Goal: Information Seeking & Learning: Learn about a topic

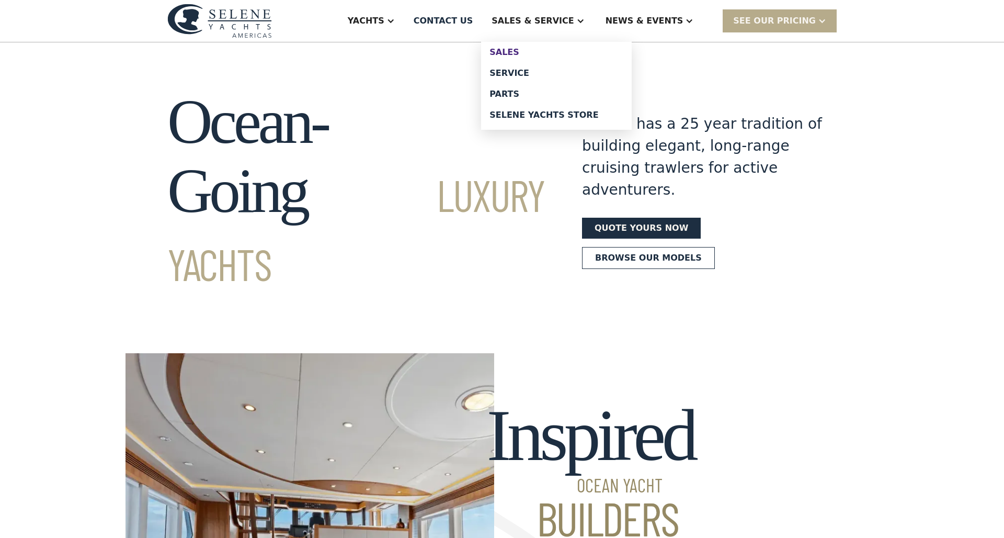
click at [536, 50] on div "Sales" at bounding box center [557, 52] width 134 height 8
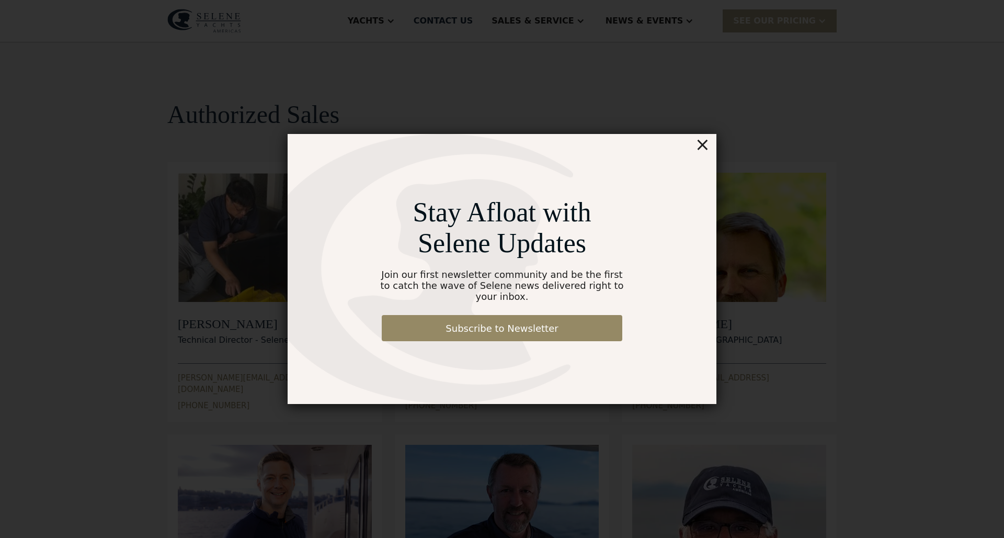
click at [701, 152] on div "×" at bounding box center [702, 144] width 15 height 21
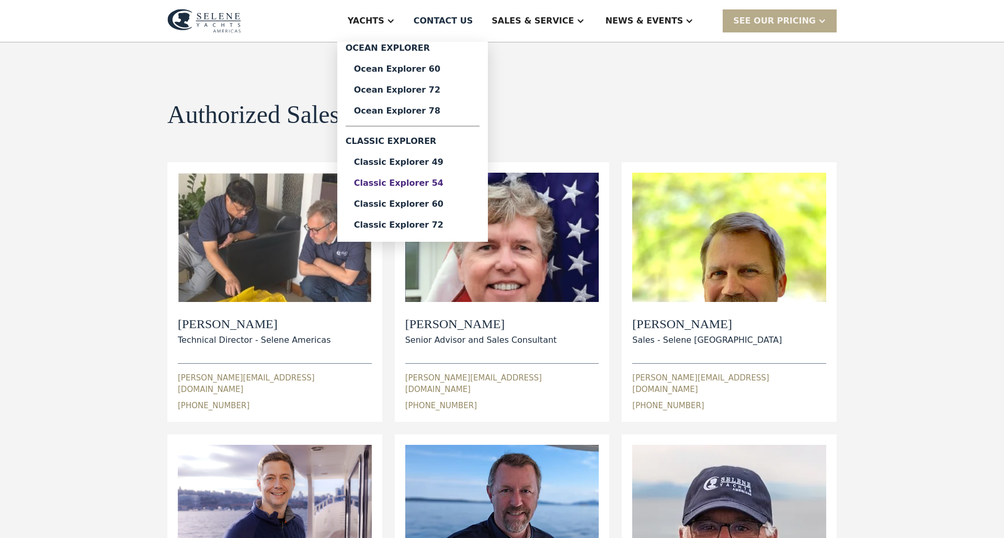
click at [431, 180] on div "Classic Explorer 54" at bounding box center [412, 183] width 117 height 8
click at [420, 201] on div "Classic Explorer 60" at bounding box center [412, 204] width 117 height 8
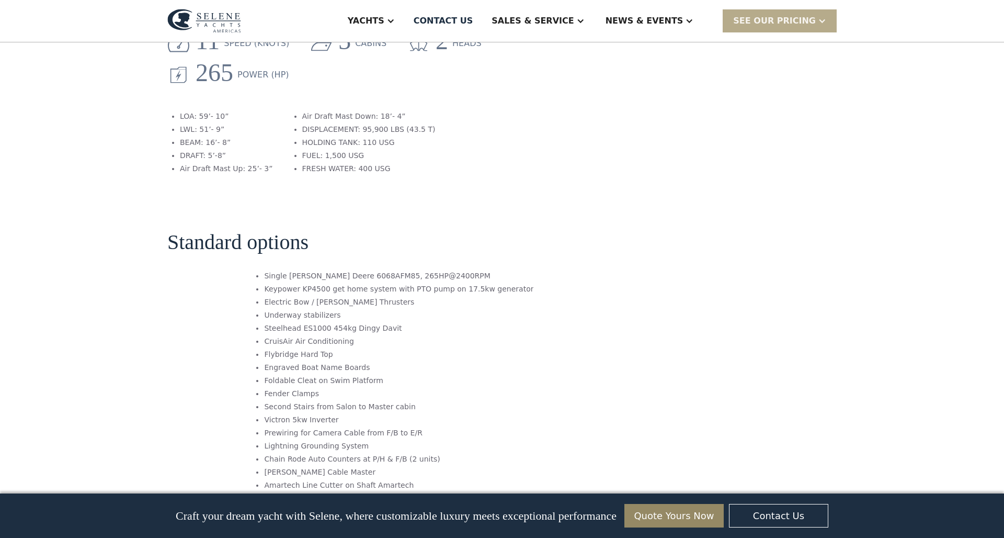
scroll to position [1387, 0]
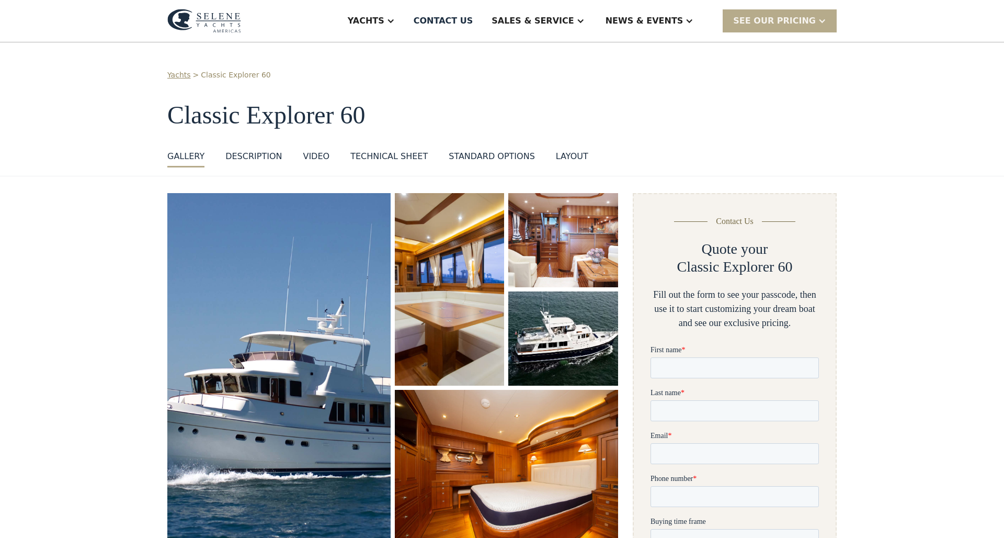
click at [359, 157] on div "Technical sheet" at bounding box center [388, 156] width 77 height 13
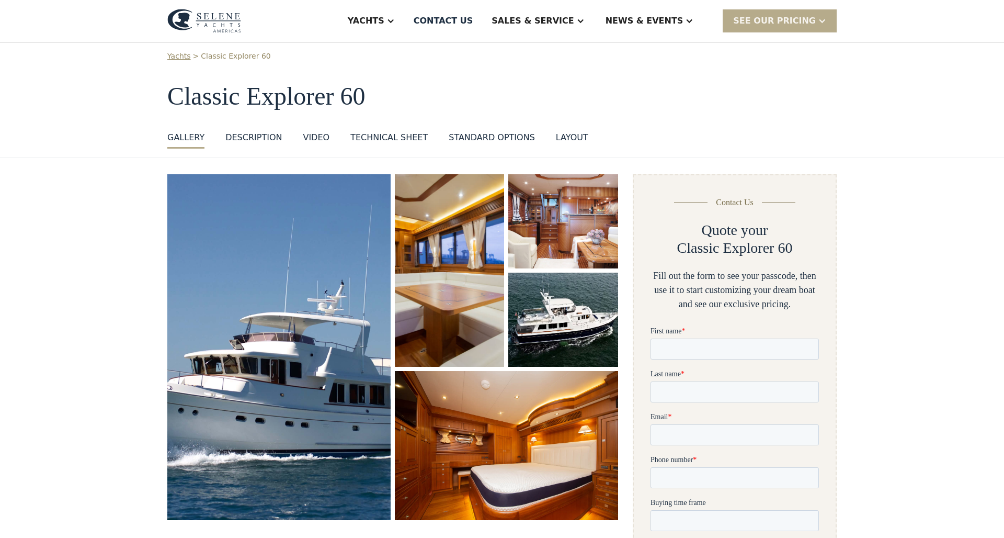
scroll to position [-2, 0]
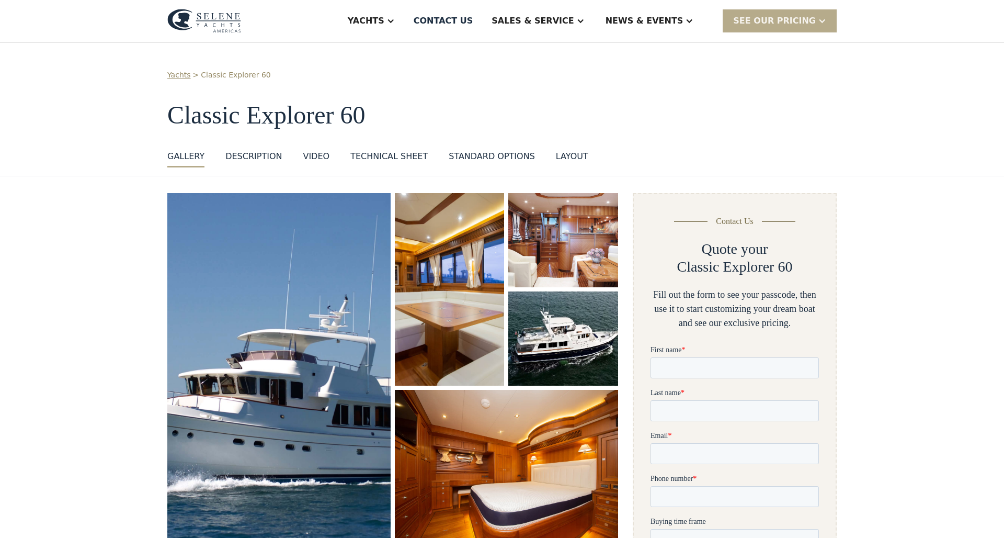
click at [337, 296] on img "open lightbox" at bounding box center [279, 366] width 237 height 366
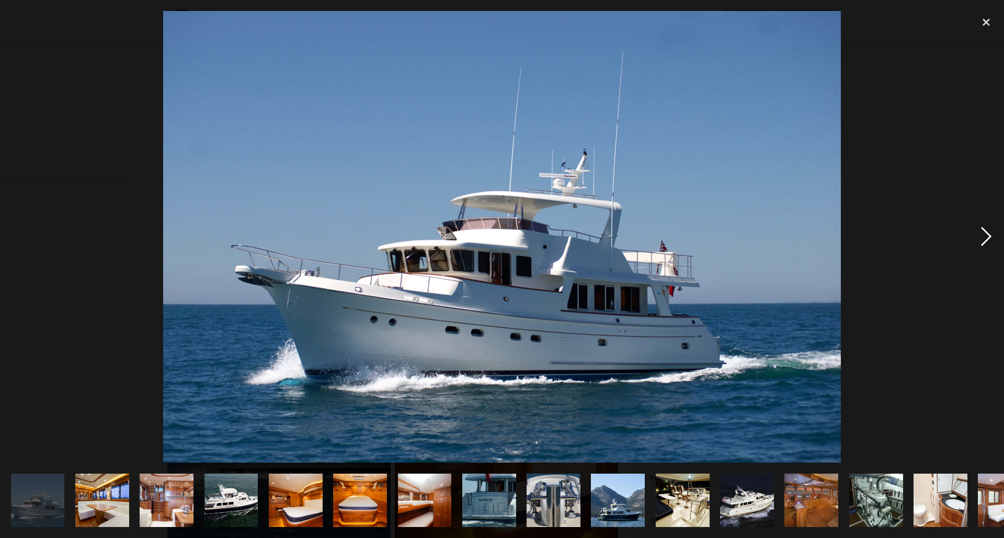
click at [987, 242] on div "next image" at bounding box center [987, 237] width 36 height 452
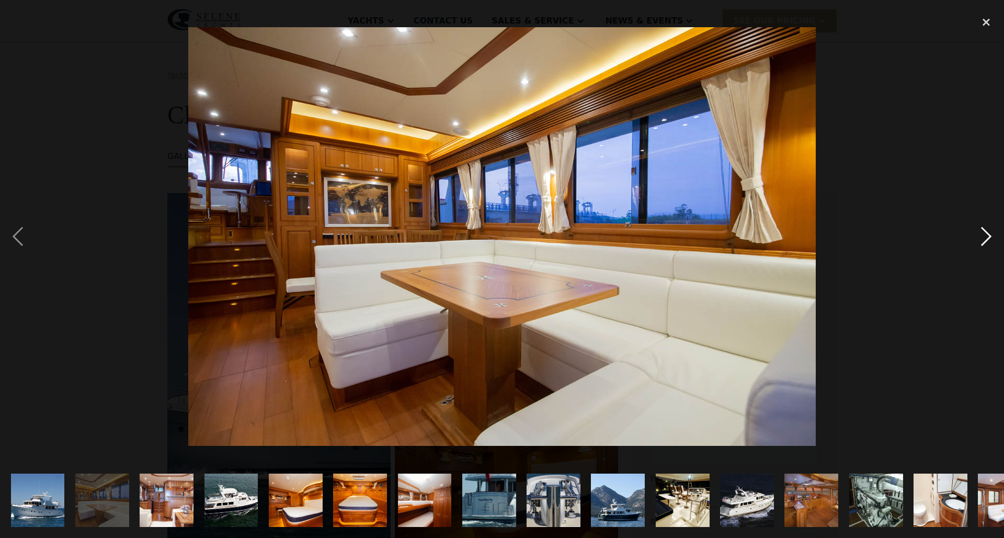
click at [987, 242] on div "next image" at bounding box center [987, 237] width 36 height 452
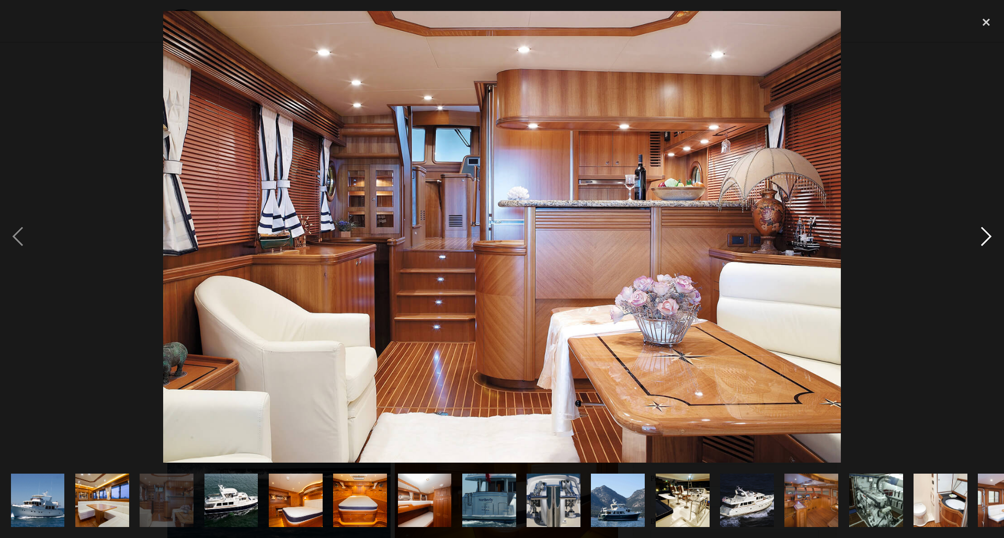
click at [987, 242] on div "next image" at bounding box center [987, 237] width 36 height 452
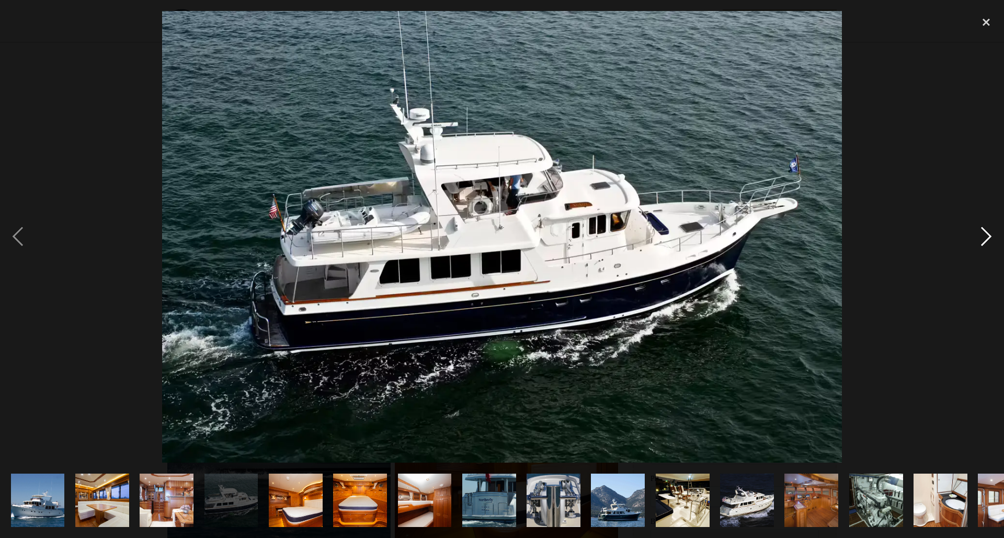
click at [987, 242] on div "next image" at bounding box center [987, 237] width 36 height 452
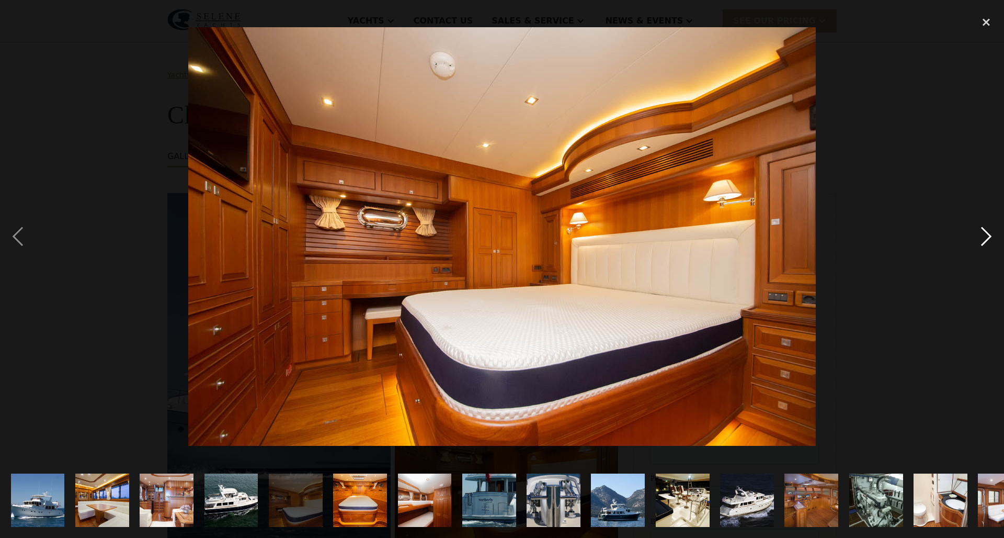
click at [987, 242] on div "next image" at bounding box center [987, 237] width 36 height 452
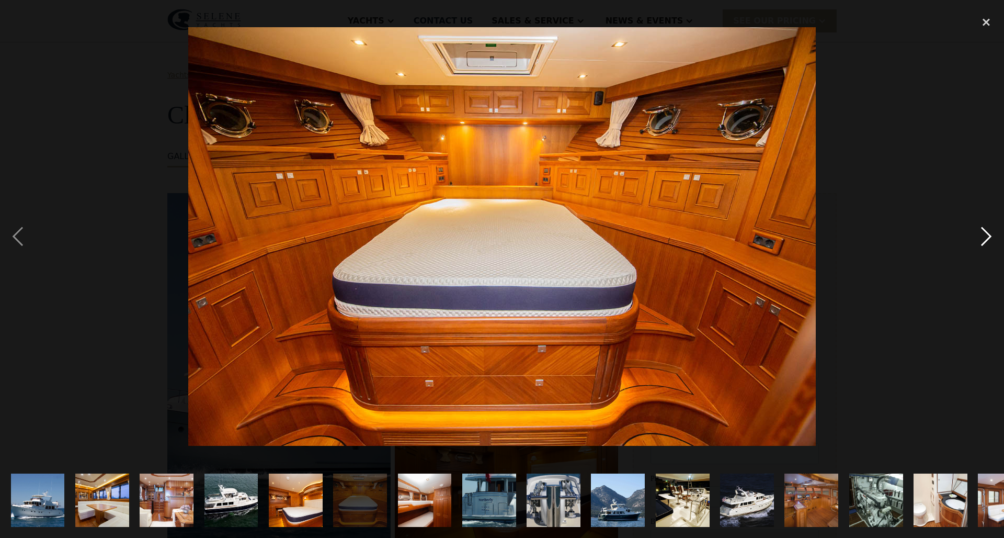
click at [987, 242] on div "next image" at bounding box center [987, 237] width 36 height 452
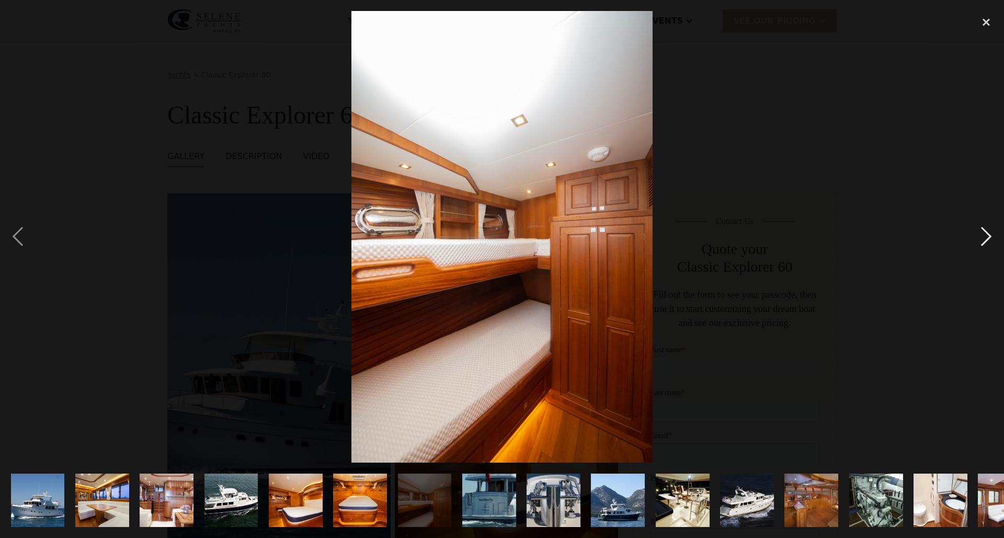
click at [987, 242] on div "next image" at bounding box center [987, 237] width 36 height 452
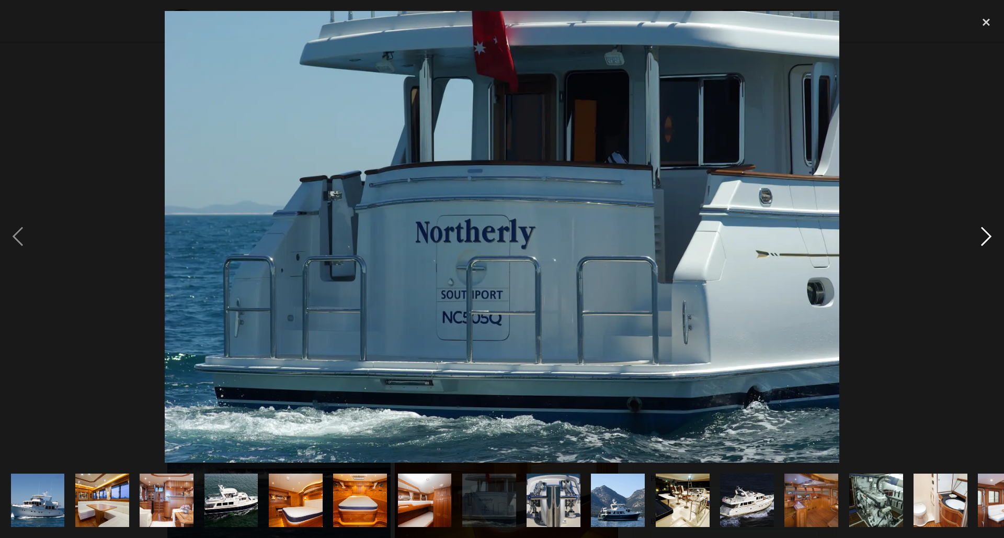
click at [987, 242] on div "next image" at bounding box center [987, 237] width 36 height 452
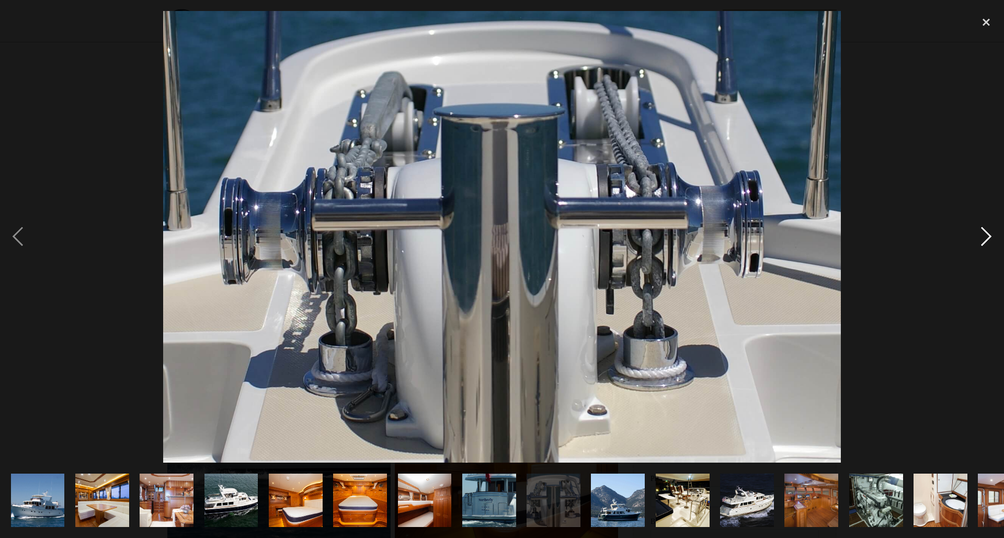
click at [987, 242] on div "next image" at bounding box center [987, 237] width 36 height 452
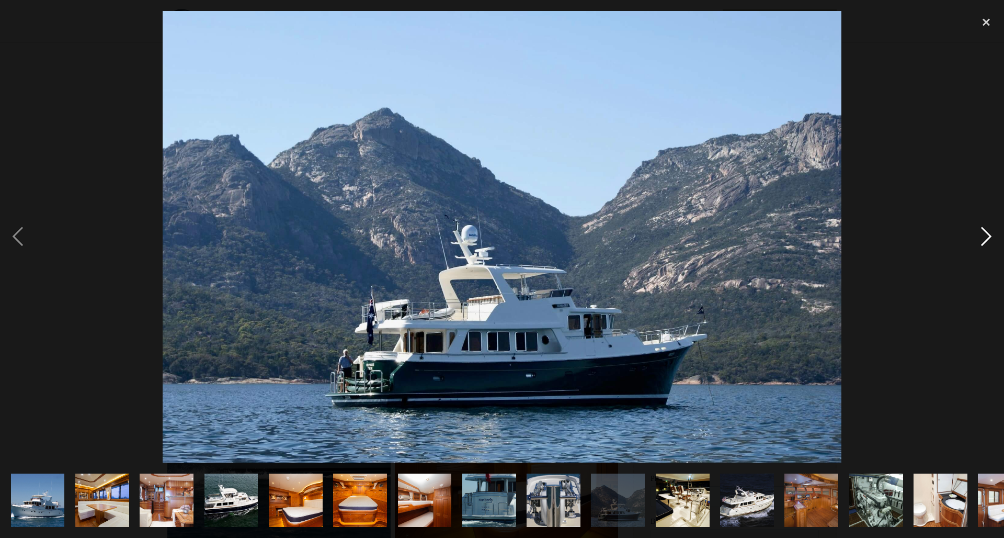
click at [989, 241] on div "next image" at bounding box center [987, 237] width 36 height 452
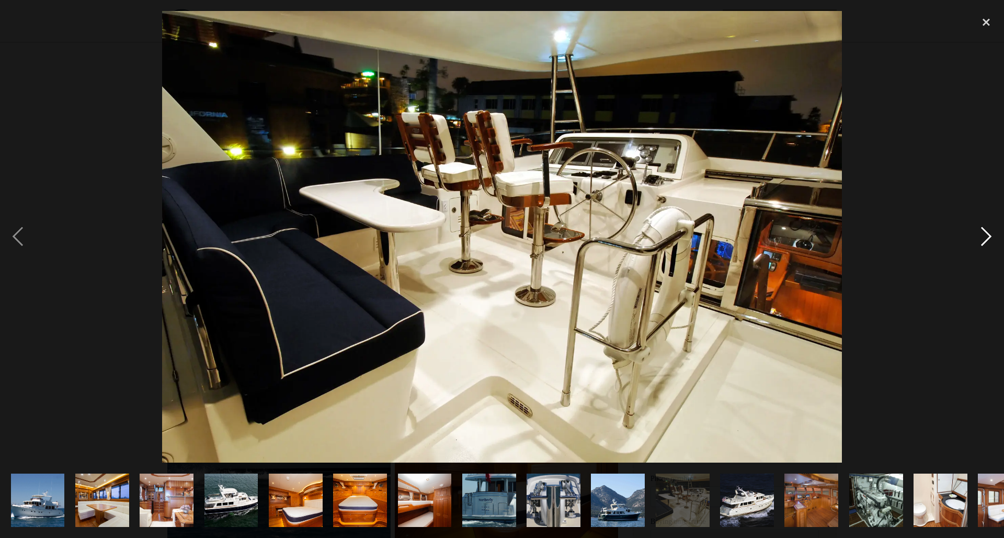
click at [990, 240] on div "next image" at bounding box center [987, 237] width 36 height 452
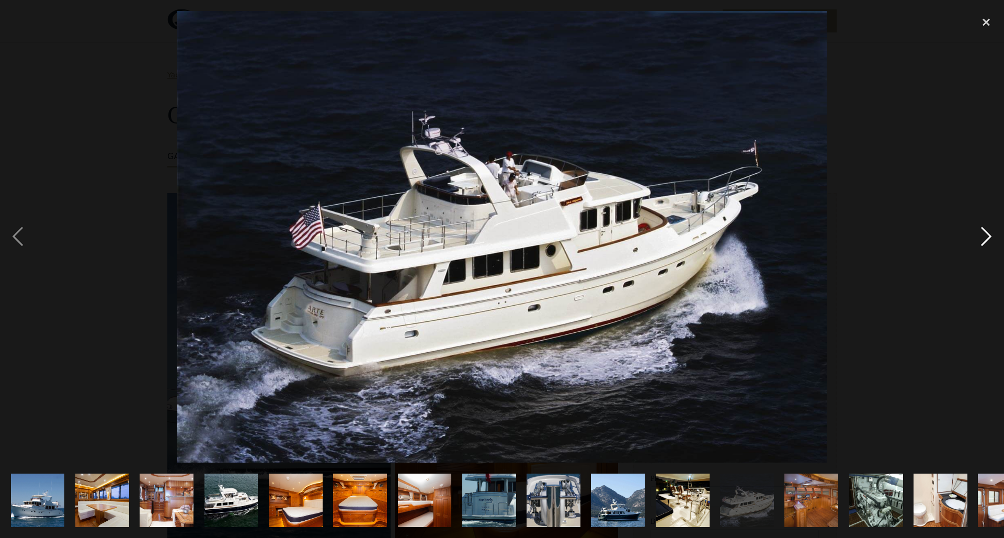
click at [992, 238] on div "next image" at bounding box center [987, 237] width 36 height 452
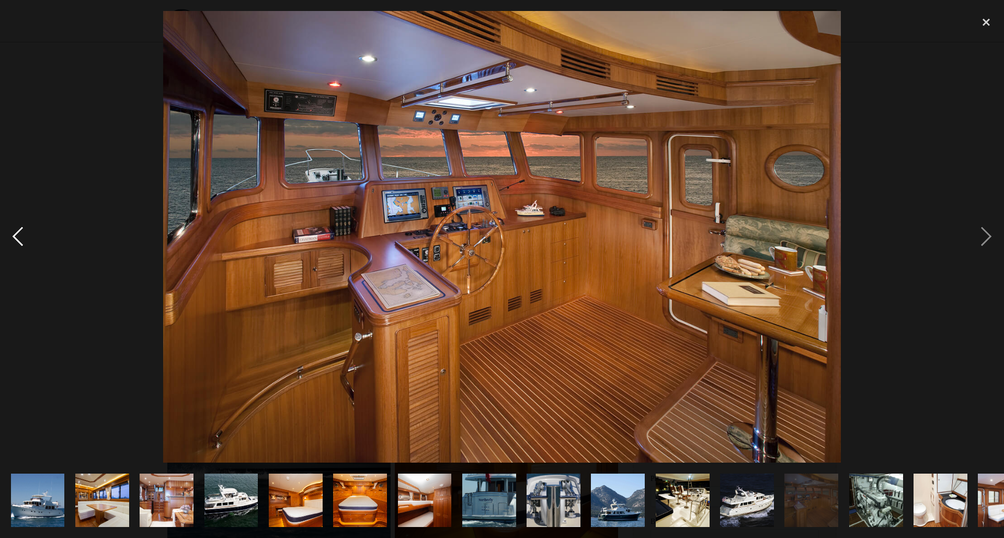
click at [21, 234] on div "previous image" at bounding box center [18, 237] width 36 height 452
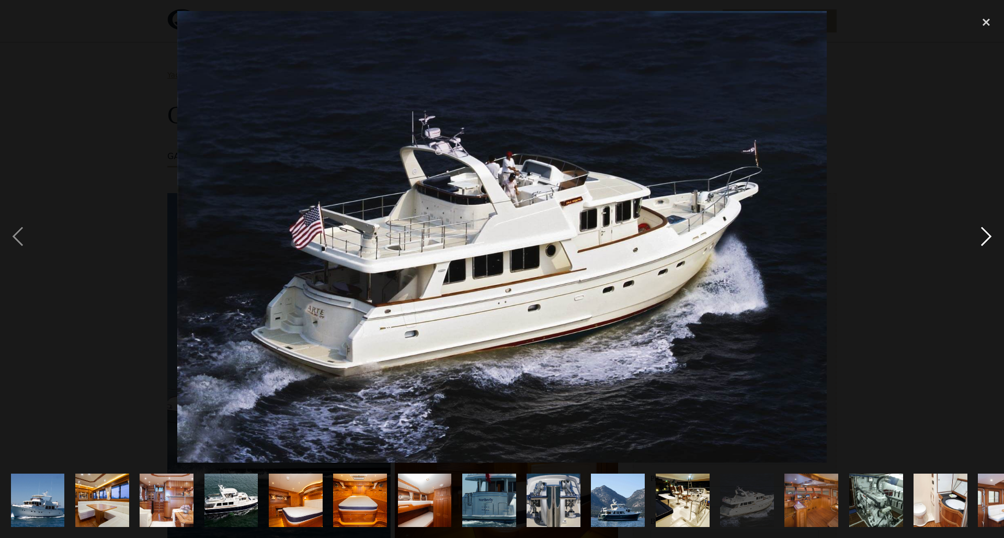
click at [980, 241] on div "next image" at bounding box center [987, 237] width 36 height 452
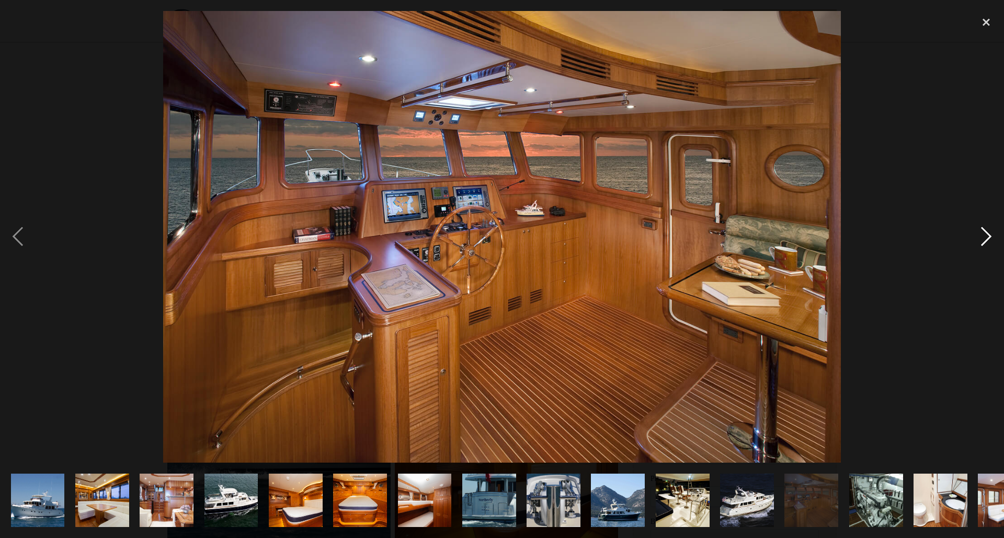
click at [980, 241] on div "next image" at bounding box center [987, 237] width 36 height 452
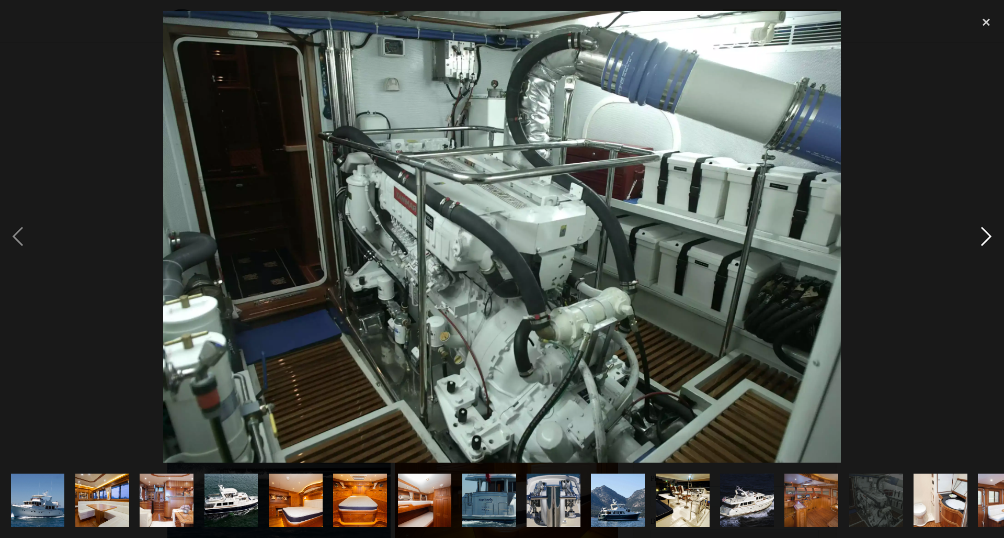
click at [980, 241] on div "next image" at bounding box center [987, 237] width 36 height 452
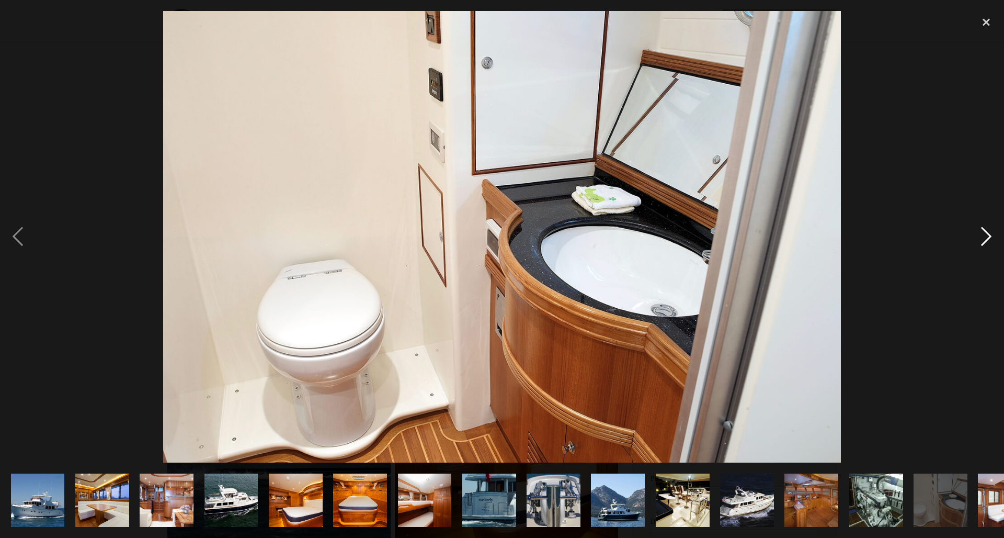
click at [980, 241] on div "next image" at bounding box center [987, 237] width 36 height 452
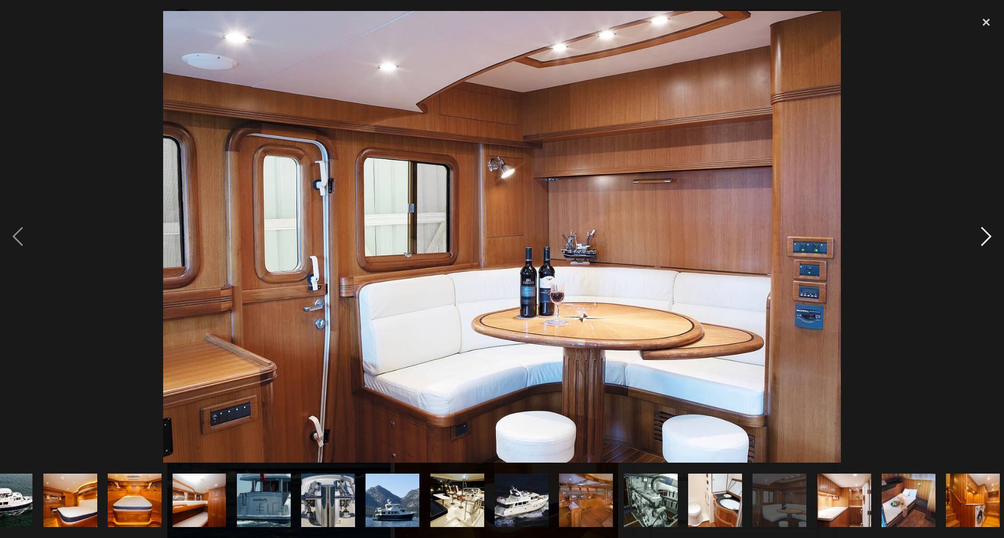
scroll to position [0, 232]
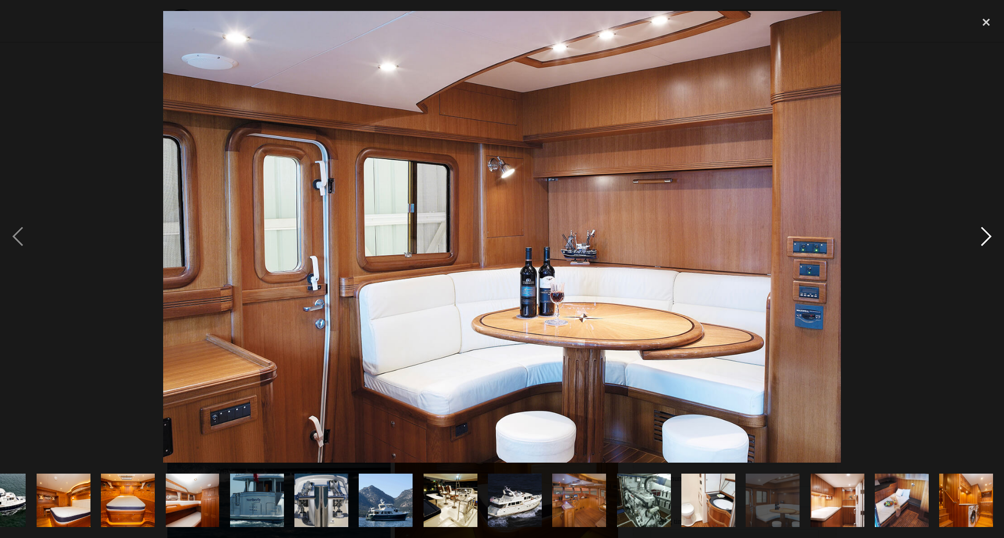
click at [980, 241] on div "next image" at bounding box center [987, 237] width 36 height 452
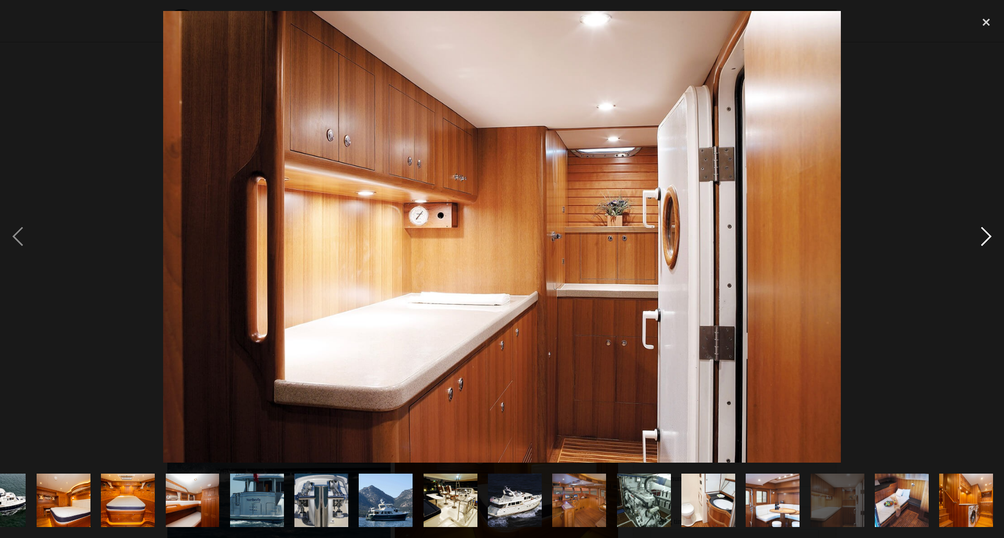
click at [980, 240] on div "next image" at bounding box center [987, 237] width 36 height 452
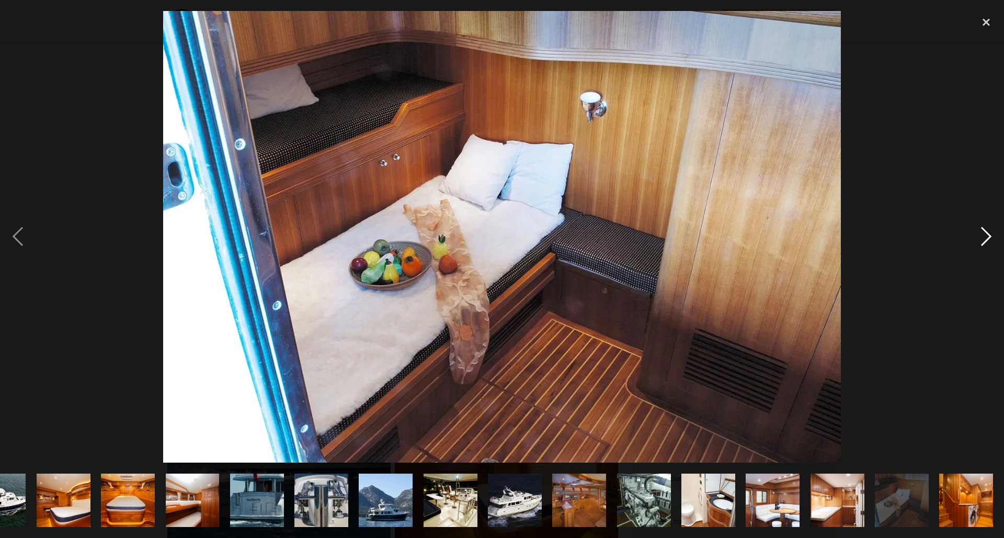
click at [980, 240] on div "next image" at bounding box center [987, 237] width 36 height 452
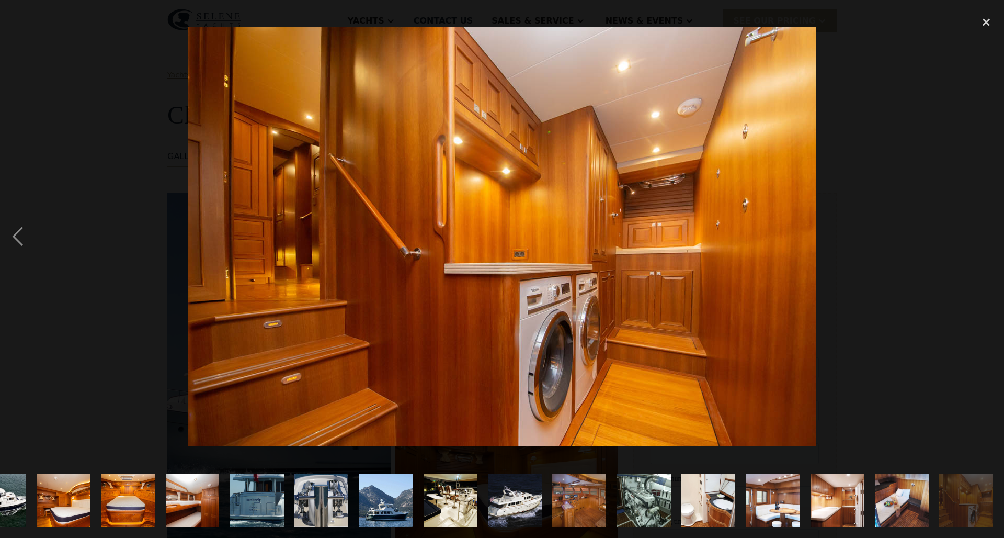
click at [980, 240] on div "next image" at bounding box center [987, 237] width 36 height 452
click at [984, 21] on div "close lightbox" at bounding box center [987, 22] width 36 height 23
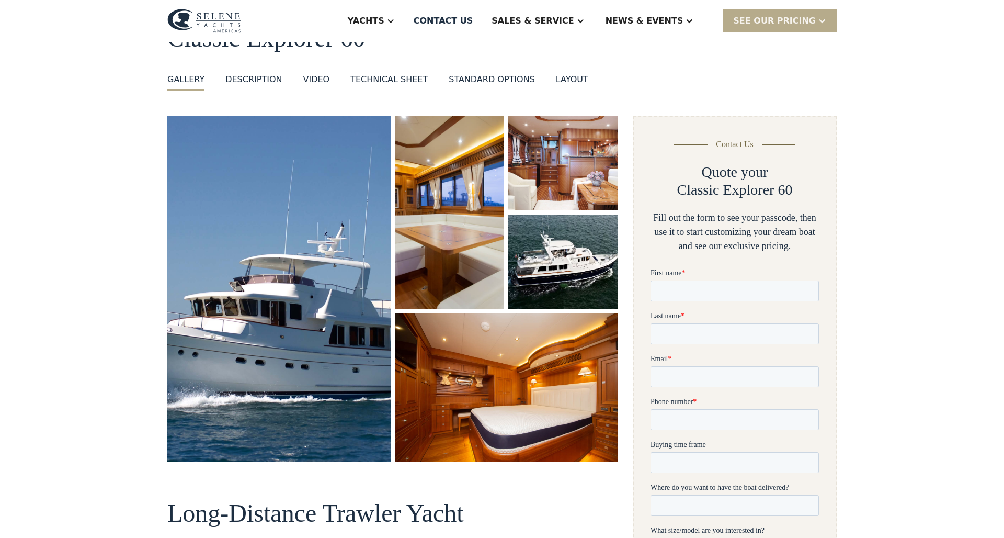
scroll to position [80, 0]
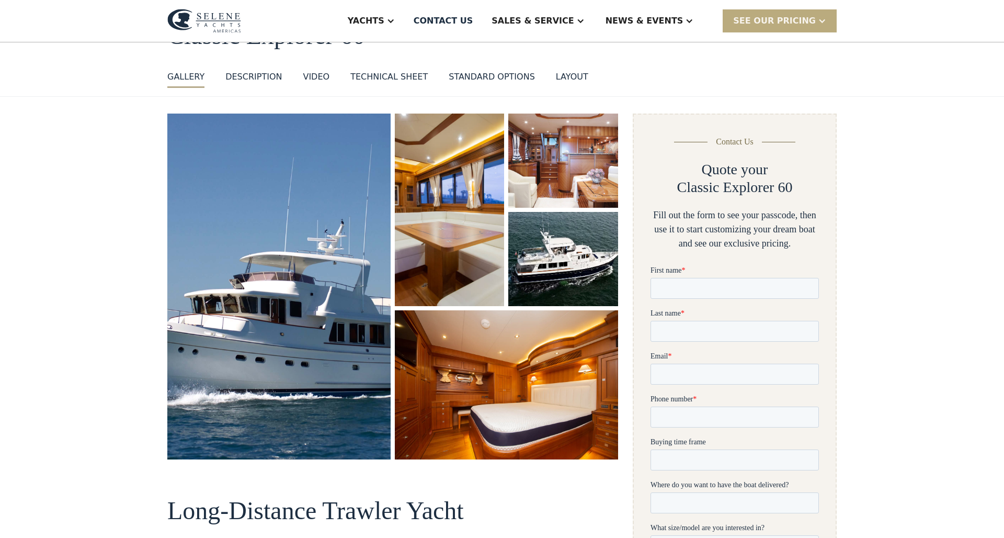
click at [769, 17] on div "SEE Our Pricing" at bounding box center [774, 21] width 83 height 13
